Goal: Task Accomplishment & Management: Manage account settings

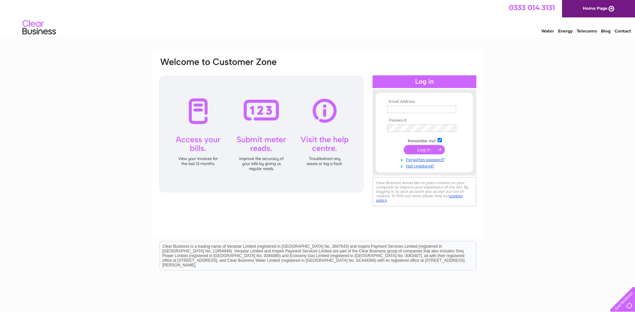
type input "[PERSON_NAME][EMAIL_ADDRESS][DOMAIN_NAME]"
click at [426, 151] on input "submit" at bounding box center [424, 149] width 41 height 9
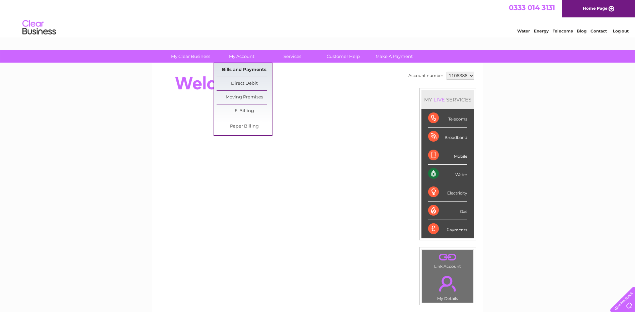
click at [239, 67] on link "Bills and Payments" at bounding box center [244, 69] width 55 height 13
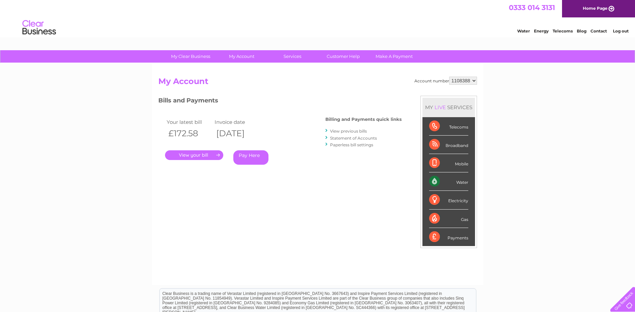
click at [197, 152] on link "." at bounding box center [194, 155] width 58 height 10
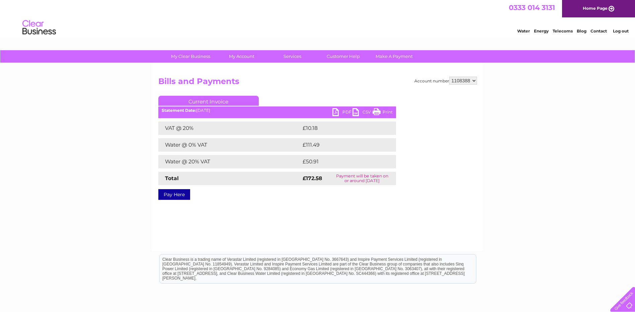
click at [334, 112] on link "PDF" at bounding box center [343, 113] width 20 height 10
